Goal: Information Seeking & Learning: Check status

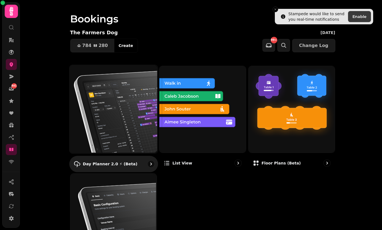
click at [111, 108] on img at bounding box center [113, 108] width 88 height 88
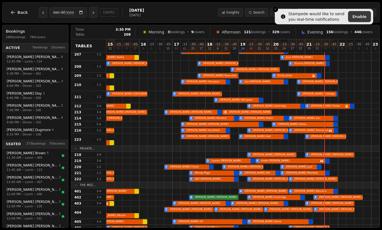
scroll to position [0, 100]
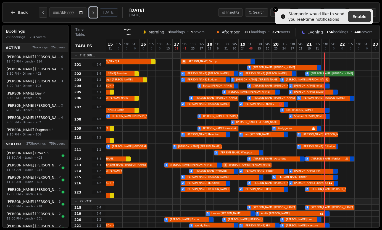
click at [96, 11] on icon "Next day" at bounding box center [93, 13] width 4 height 4
type input "**********"
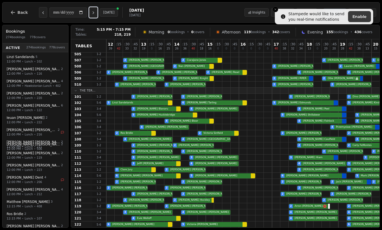
scroll to position [0, 0]
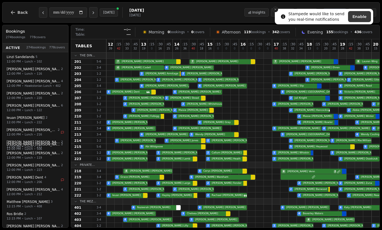
click at [275, 10] on icon "Close toast" at bounding box center [275, 9] width 3 height 3
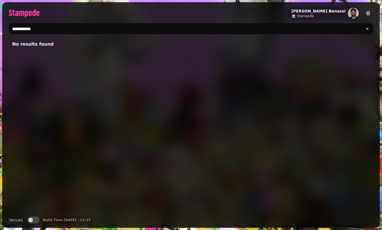
click at [34, 218] on button "Venues" at bounding box center [33, 220] width 12 height 7
click at [24, 30] on input "**********" at bounding box center [191, 28] width 365 height 11
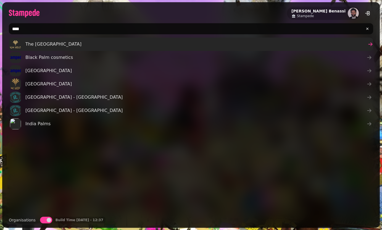
type input "****"
click at [30, 44] on span "The Palm House" at bounding box center [53, 44] width 56 height 7
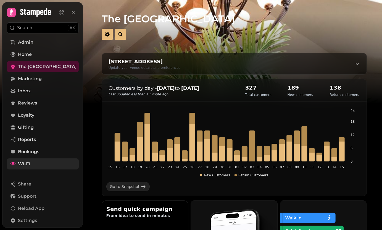
click at [41, 161] on link "Wi-Fi" at bounding box center [43, 163] width 72 height 11
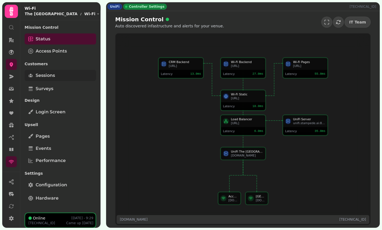
click at [61, 71] on link "Sessions" at bounding box center [61, 75] width 72 height 11
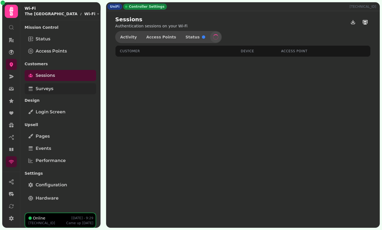
select select "**"
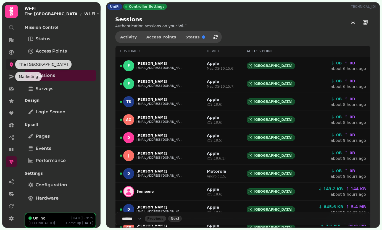
click at [13, 63] on icon at bounding box center [12, 65] width 6 height 6
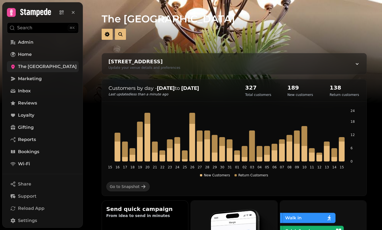
drag, startPoint x: 270, startPoint y: 63, endPoint x: 180, endPoint y: 60, distance: 90.2
click at [180, 60] on div "The Palm House, Tongham Rd, Runfold, Farnham GU10 1PJ, UK Update your venue det…" at bounding box center [234, 63] width 265 height 21
select select "**********"
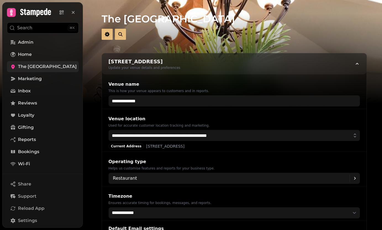
click at [180, 60] on div "The Palm House, Tongham Rd, Runfold, Farnham GU10 1PJ, UK" at bounding box center [145, 62] width 72 height 8
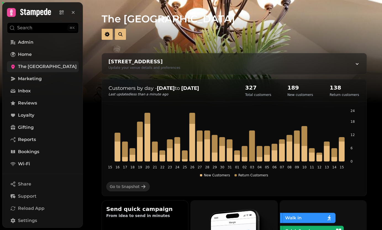
click at [180, 60] on div "The Palm House, Tongham Rd, Runfold, Farnham GU10 1PJ, UK" at bounding box center [145, 62] width 72 height 8
select select "**********"
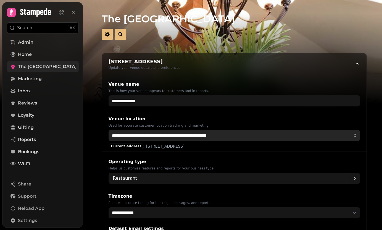
click at [181, 135] on input "**********" at bounding box center [235, 135] width 252 height 11
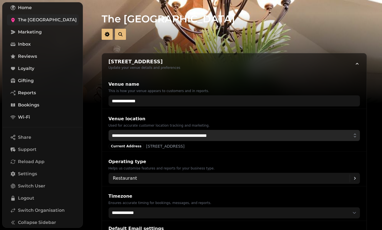
scroll to position [65, 0]
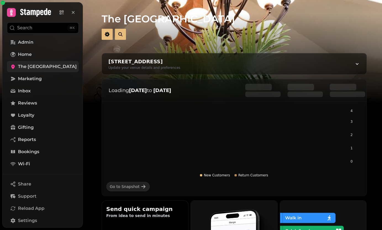
click at [52, 66] on span "The Palm House" at bounding box center [47, 66] width 59 height 7
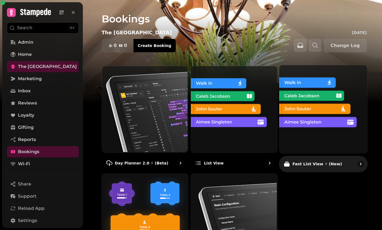
click at [334, 98] on img at bounding box center [323, 108] width 88 height 88
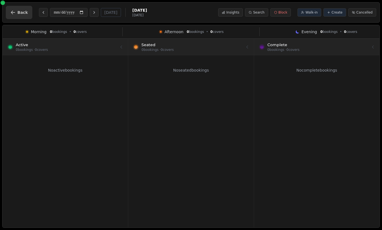
click at [18, 7] on button "Back" at bounding box center [19, 12] width 27 height 13
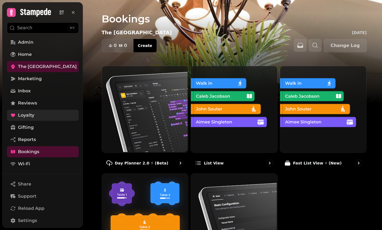
scroll to position [65, 0]
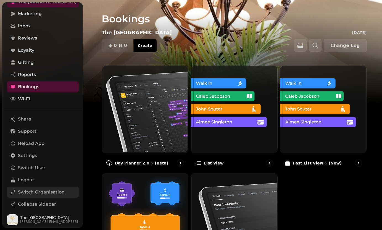
click at [35, 193] on span "Switch Organisation" at bounding box center [41, 192] width 47 height 7
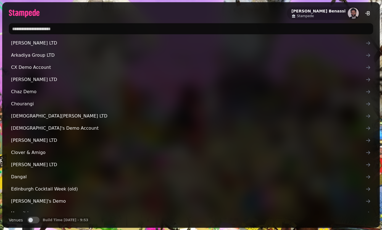
click at [64, 31] on input "text" at bounding box center [191, 28] width 365 height 11
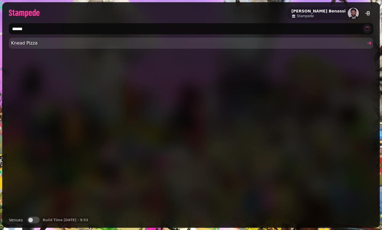
type input "*****"
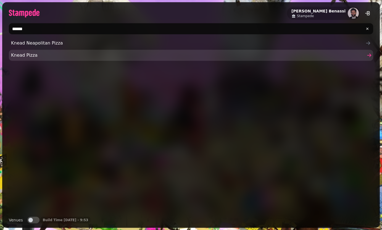
click at [23, 54] on span "Knead Pizza" at bounding box center [188, 55] width 355 height 7
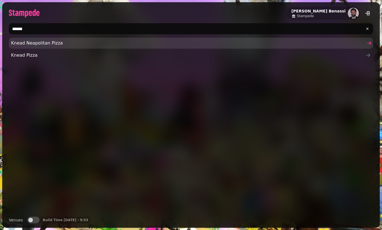
click at [44, 42] on span "Knead Neapolitan Pizza" at bounding box center [188, 43] width 355 height 7
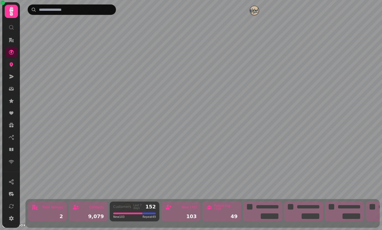
click at [14, 66] on icon at bounding box center [12, 65] width 6 height 6
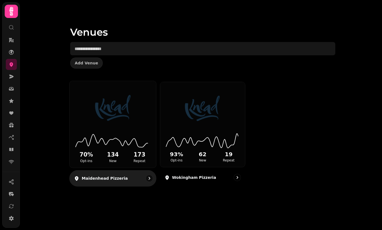
click at [96, 145] on icon at bounding box center [112, 139] width 77 height 18
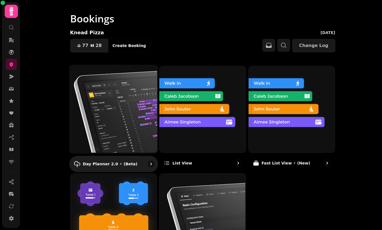
click at [110, 92] on img at bounding box center [113, 108] width 88 height 88
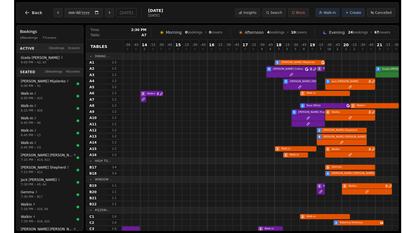
scroll to position [0, 83]
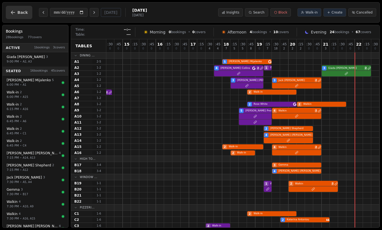
click at [10, 15] on button "Back" at bounding box center [19, 12] width 27 height 13
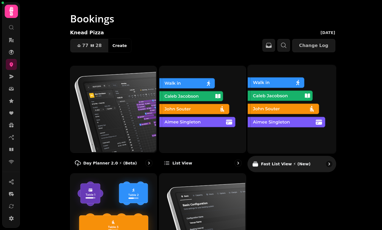
click at [280, 122] on img at bounding box center [291, 108] width 88 height 88
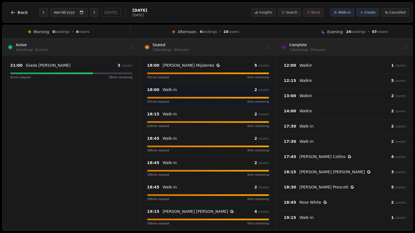
click at [175, 101] on div "241 min elapsed 0 min remaining" at bounding box center [208, 102] width 122 height 4
select select "****"
select select "*"
select select "******"
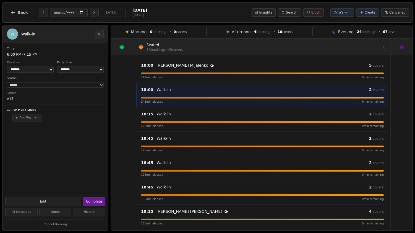
click at [114, 46] on div at bounding box center [122, 47] width 22 height 16
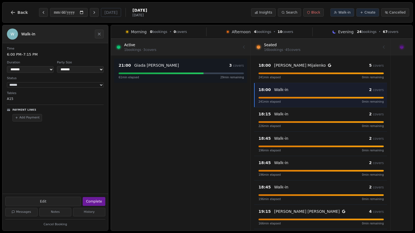
click at [170, 74] on div "61 min elapsed 29 min remaining" at bounding box center [181, 75] width 125 height 7
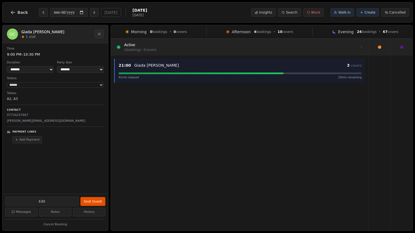
click at [170, 74] on div "61 min elapsed 29 min remaining" at bounding box center [240, 75] width 243 height 7
click at [143, 43] on div at bounding box center [239, 46] width 244 height 15
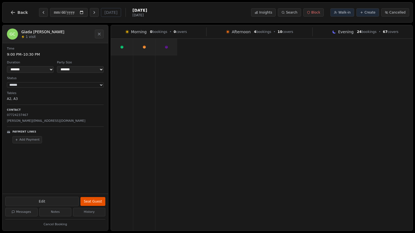
click at [144, 39] on div at bounding box center [144, 47] width 22 height 16
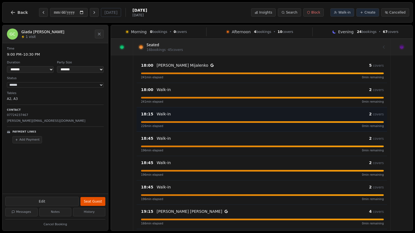
click at [249, 130] on div "18:15 Walk-in 2 covers 226 min elapsed 0 min remaining" at bounding box center [262, 119] width 250 height 24
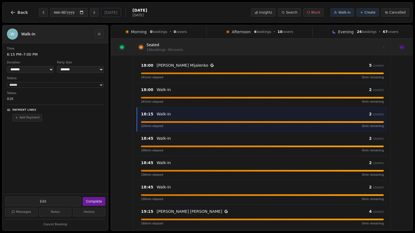
click at [99, 33] on icon "Close" at bounding box center [99, 34] width 4 height 4
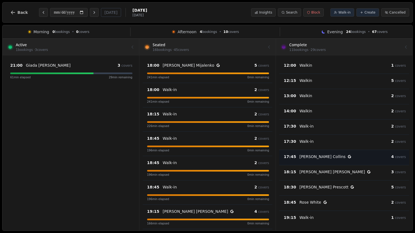
click at [348, 158] on icon at bounding box center [349, 156] width 3 height 3
select select "****"
select select "*"
select select "********"
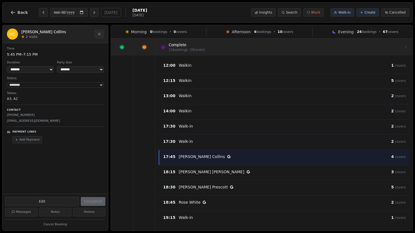
click at [145, 47] on icon at bounding box center [144, 47] width 4 height 4
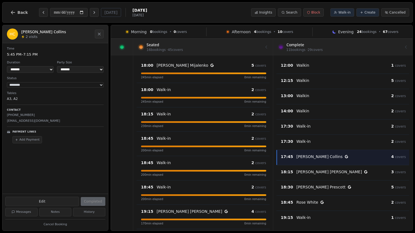
click at [123, 46] on icon at bounding box center [121, 47] width 5 height 5
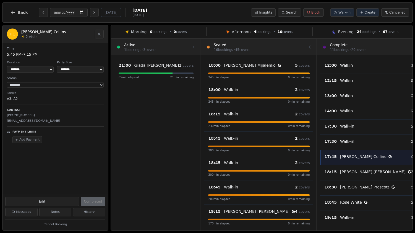
click at [100, 32] on icon "Close" at bounding box center [99, 34] width 4 height 4
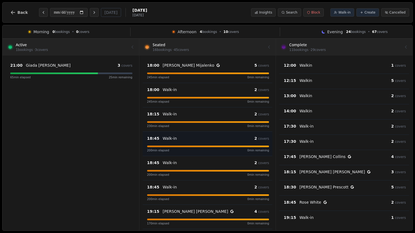
click at [223, 147] on div "200 min elapsed 0 min remaining" at bounding box center [208, 148] width 122 height 7
select select "****"
select select "*"
select select "******"
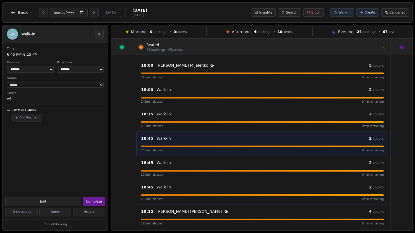
click at [218, 54] on div at bounding box center [262, 46] width 244 height 15
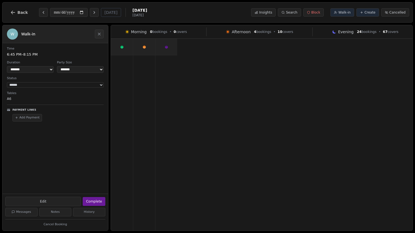
click at [174, 43] on div at bounding box center [166, 47] width 22 height 16
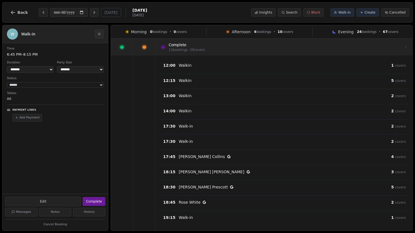
click at [145, 46] on icon at bounding box center [144, 47] width 4 height 4
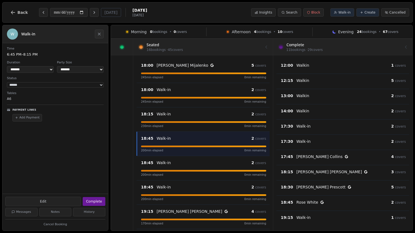
click at [120, 48] on icon at bounding box center [121, 47] width 5 height 5
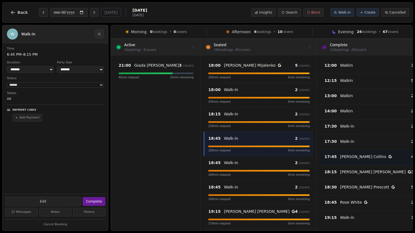
click at [357, 156] on p "Henry Collins" at bounding box center [363, 157] width 46 height 6
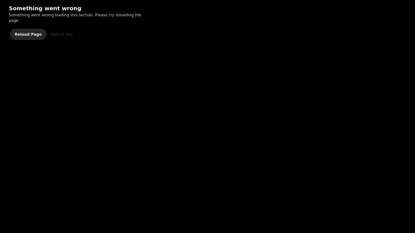
click at [28, 32] on span "Reload Page" at bounding box center [28, 34] width 27 height 4
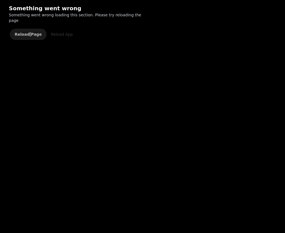
click at [27, 32] on span "Reload Page" at bounding box center [28, 34] width 27 height 4
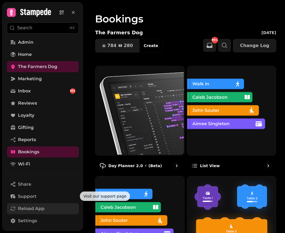
scroll to position [62, 0]
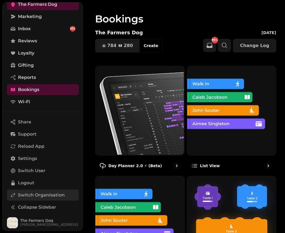
click at [23, 195] on span "Switch Organisation" at bounding box center [41, 195] width 47 height 7
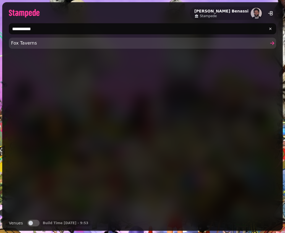
type input "**********"
click at [92, 45] on span "Fox Taverns" at bounding box center [139, 43] width 257 height 7
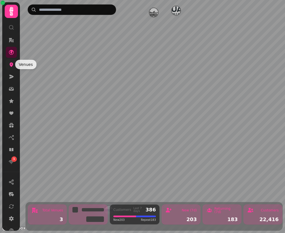
click at [9, 64] on icon at bounding box center [12, 65] width 6 height 6
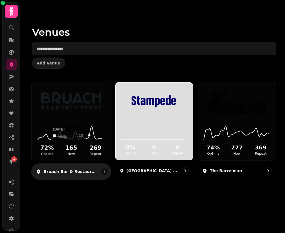
click at [90, 125] on icon at bounding box center [71, 132] width 71 height 18
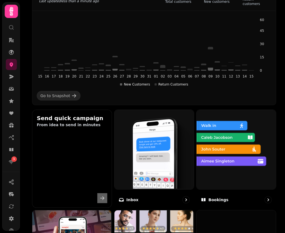
scroll to position [101, 0]
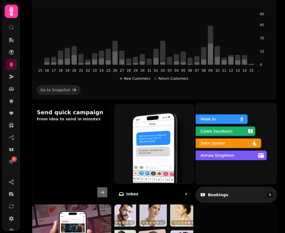
click at [241, 134] on img at bounding box center [235, 142] width 81 height 81
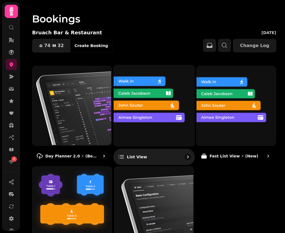
scroll to position [16, 0]
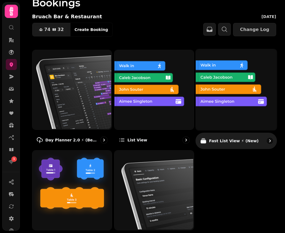
click at [215, 98] on img at bounding box center [235, 88] width 81 height 81
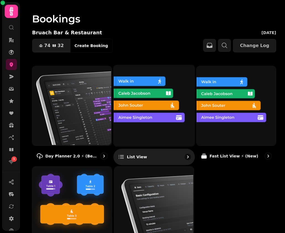
click at [148, 113] on img at bounding box center [153, 104] width 81 height 81
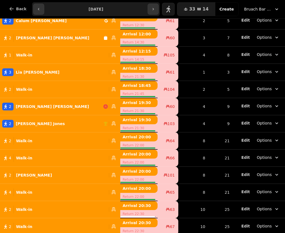
scroll to position [39, 0]
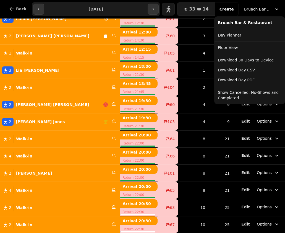
click at [278, 7] on icon "button" at bounding box center [277, 9] width 6 height 6
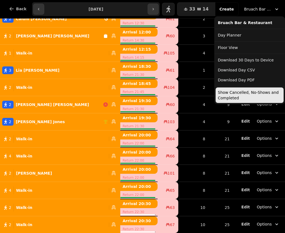
click at [243, 92] on button "Show Cancelled, No-Shows and Completed" at bounding box center [250, 94] width 68 height 15
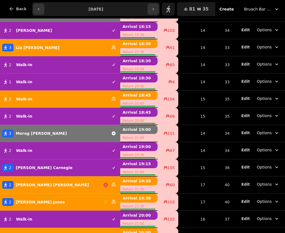
scroll to position [301, 0]
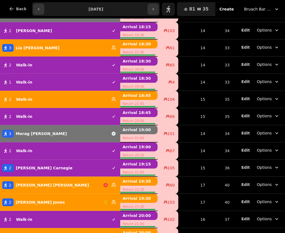
click at [52, 129] on button "3 [PERSON_NAME]" at bounding box center [60, 133] width 120 height 13
select select "**********"
select select "*"
select select "****"
select select "*********"
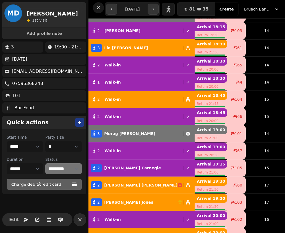
click at [101, 6] on icon "button" at bounding box center [99, 8] width 6 height 6
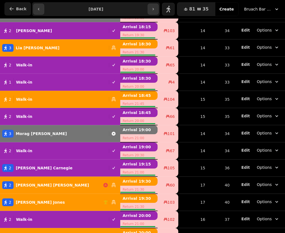
click at [18, 11] on button "Back" at bounding box center [17, 8] width 27 height 13
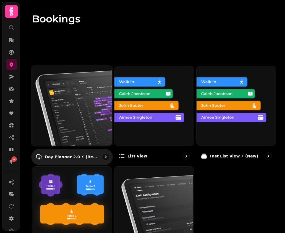
click at [75, 113] on img at bounding box center [71, 104] width 81 height 81
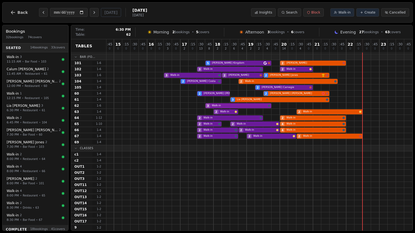
scroll to position [0, 158]
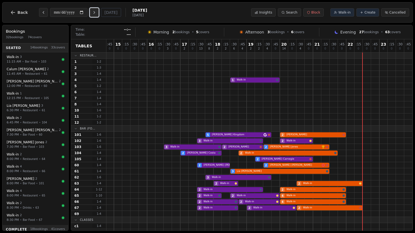
click at [96, 13] on icon "Next day" at bounding box center [94, 12] width 4 height 4
type input "**********"
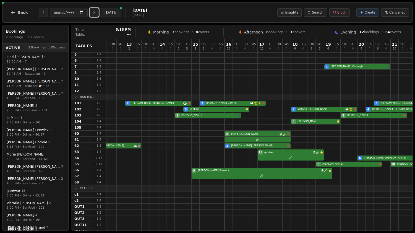
scroll to position [25, 81]
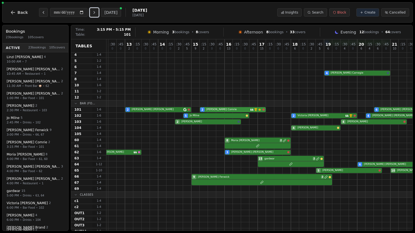
click at [211, 110] on div "2 [PERSON_NAME] 2 [PERSON_NAME] VIP customer (30 visits) Customer has left a re…" at bounding box center [257, 109] width 464 height 6
select select "****"
select select "*"
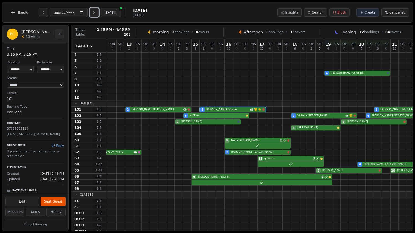
click at [212, 116] on div "5 [PERSON_NAME] 2 [PERSON_NAME] VIP customer (11 visits) 4 [PERSON_NAME]" at bounding box center [257, 116] width 464 height 6
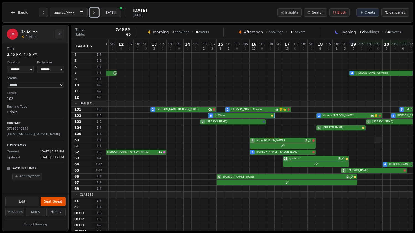
scroll to position [25, 0]
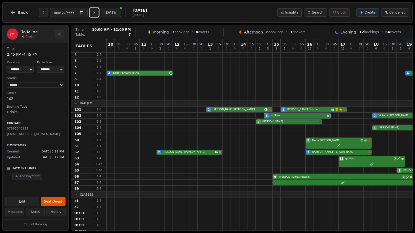
click at [171, 74] on div "4 [PERSON_NAME] 4 [PERSON_NAME]" at bounding box center [338, 73] width 464 height 6
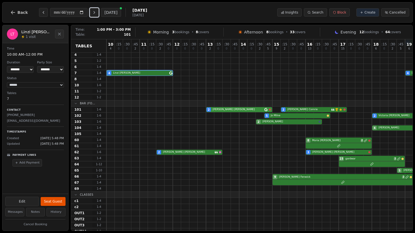
click at [254, 109] on div "2 [PERSON_NAME] 2 [PERSON_NAME] VIP customer (30 visits) Customer has left a re…" at bounding box center [338, 109] width 464 height 6
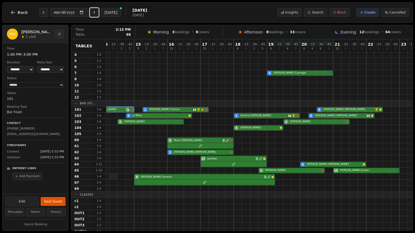
scroll to position [25, 158]
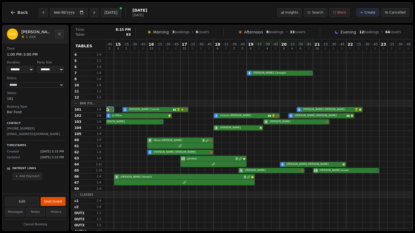
click at [285, 161] on div at bounding box center [292, 164] width 8 height 6
select select "****"
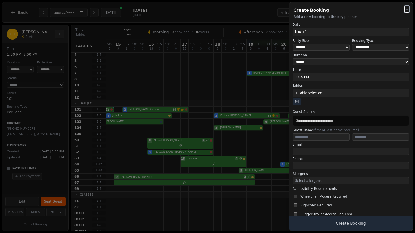
click at [285, 8] on icon "button" at bounding box center [407, 9] width 4 height 4
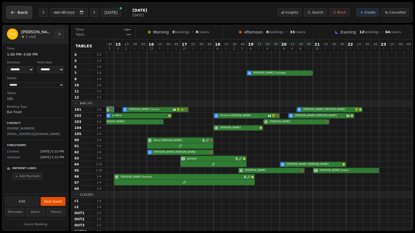
click at [20, 8] on button "Back" at bounding box center [19, 12] width 27 height 13
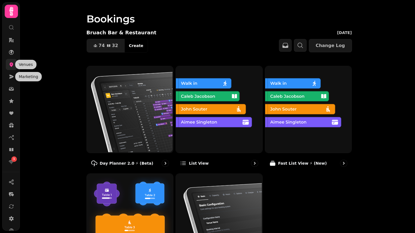
click at [9, 63] on icon at bounding box center [12, 65] width 6 height 6
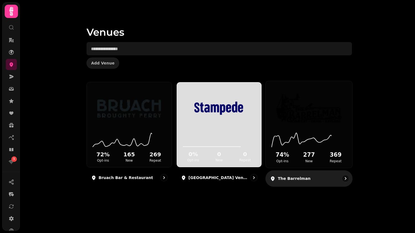
click at [285, 127] on div "74 % Opt-ins 277 New 369 Repeat" at bounding box center [309, 147] width 87 height 42
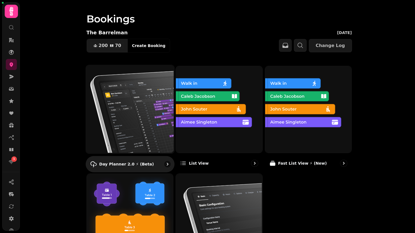
click at [114, 107] on img at bounding box center [129, 108] width 88 height 88
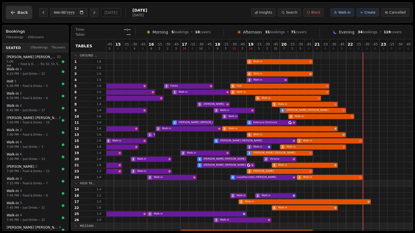
click at [12, 12] on icon "button" at bounding box center [13, 13] width 6 height 6
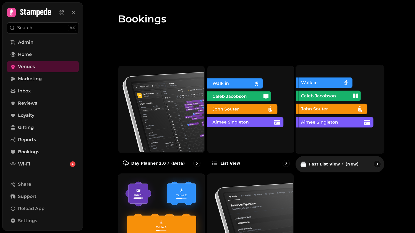
click at [344, 108] on img at bounding box center [339, 108] width 88 height 88
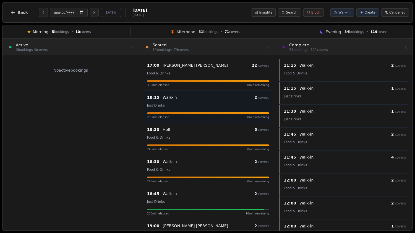
click at [216, 104] on div "Just Drinks" at bounding box center [208, 105] width 122 height 7
select select "*"
select select "******"
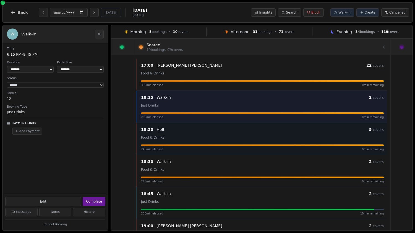
click at [213, 139] on div "Food & Drinks" at bounding box center [262, 137] width 243 height 7
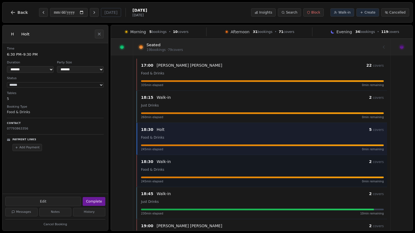
click at [218, 178] on div at bounding box center [262, 177] width 243 height 2
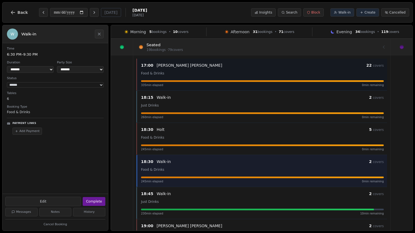
click at [207, 79] on div "17:00 [PERSON_NAME] 22 covers Food & Drinks 335 min elapsed 0 min remaining" at bounding box center [262, 74] width 249 height 25
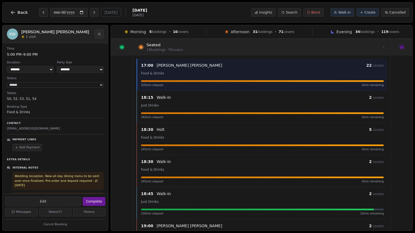
click at [126, 46] on div at bounding box center [122, 47] width 22 height 16
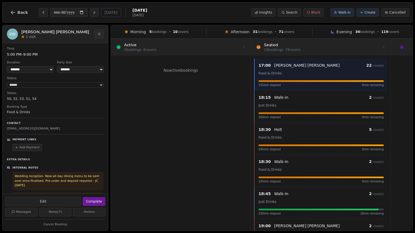
click at [225, 46] on div at bounding box center [180, 46] width 133 height 15
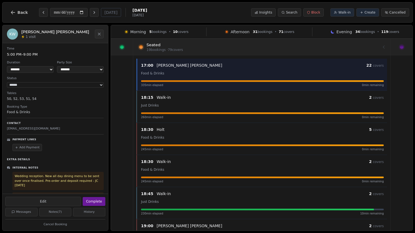
click at [257, 49] on div at bounding box center [262, 46] width 244 height 15
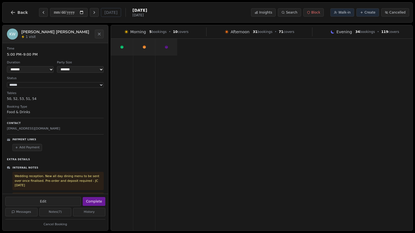
click at [149, 44] on div at bounding box center [144, 47] width 22 height 16
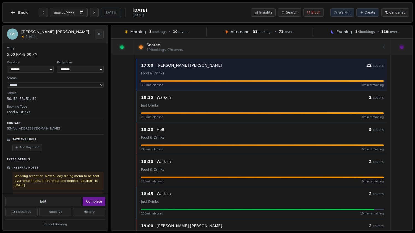
click at [161, 113] on div at bounding box center [262, 113] width 243 height 2
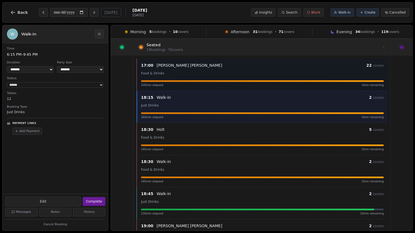
click at [160, 68] on p "[PERSON_NAME]" at bounding box center [190, 65] width 66 height 6
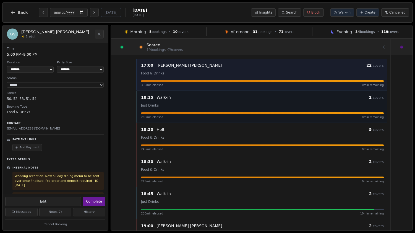
click at [158, 111] on div "18:15 Walk-in 2 covers Just Drinks 260 min elapsed 0 min remaining" at bounding box center [262, 106] width 249 height 25
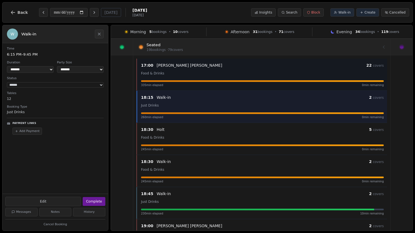
click at [157, 67] on p "[PERSON_NAME]" at bounding box center [190, 65] width 66 height 6
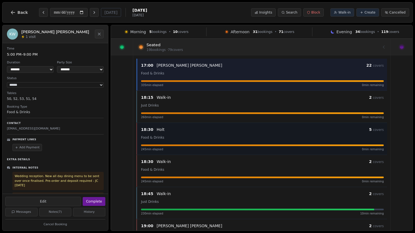
click at [179, 135] on div "Food & Drinks" at bounding box center [262, 137] width 243 height 7
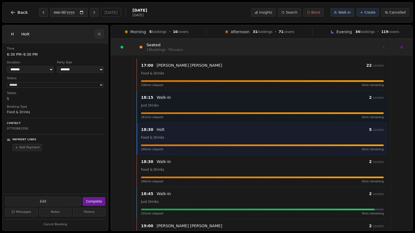
click at [190, 102] on div "Just Drinks" at bounding box center [262, 105] width 243 height 7
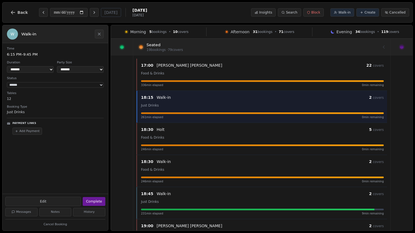
click at [410, 39] on div at bounding box center [402, 47] width 22 height 16
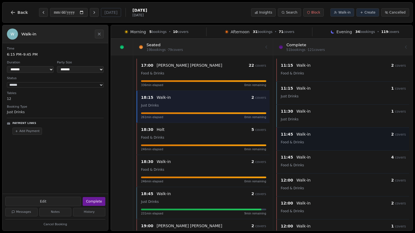
click at [318, 132] on div "Walk-in" at bounding box center [343, 134] width 95 height 6
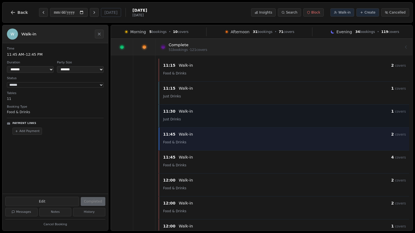
click at [203, 116] on div "Just Drinks" at bounding box center [284, 119] width 243 height 7
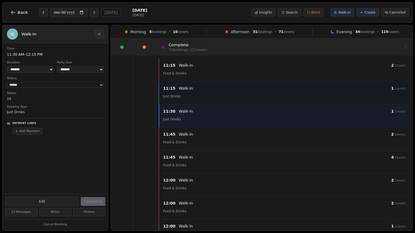
click at [200, 89] on div "Walk-in" at bounding box center [285, 88] width 212 height 6
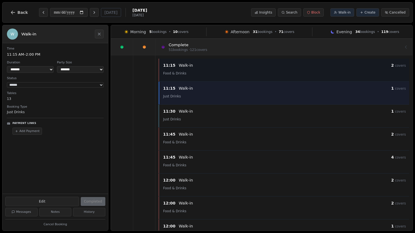
click at [200, 72] on div "Food & Drinks" at bounding box center [284, 73] width 243 height 7
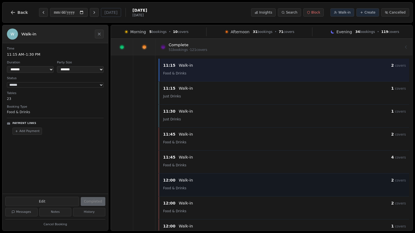
click at [190, 190] on div "Food & Drinks" at bounding box center [284, 187] width 243 height 7
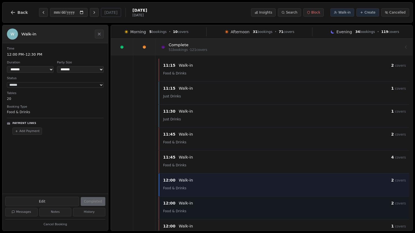
click at [188, 213] on div "Food & Drinks" at bounding box center [284, 210] width 243 height 7
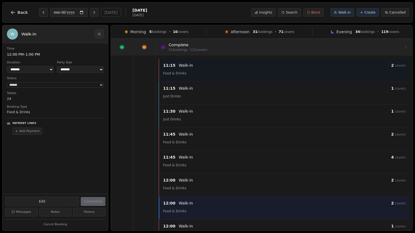
click at [203, 68] on div "Walk-in" at bounding box center [285, 65] width 212 height 6
